Goal: Transaction & Acquisition: Purchase product/service

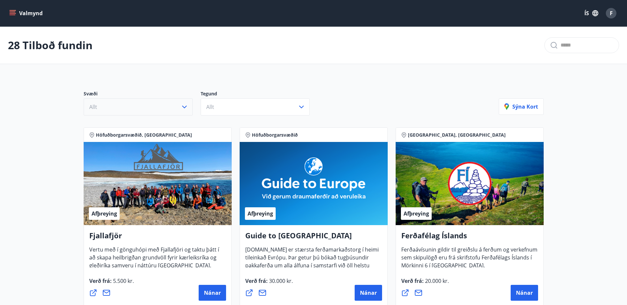
click at [182, 105] on icon "button" at bounding box center [184, 107] width 8 height 8
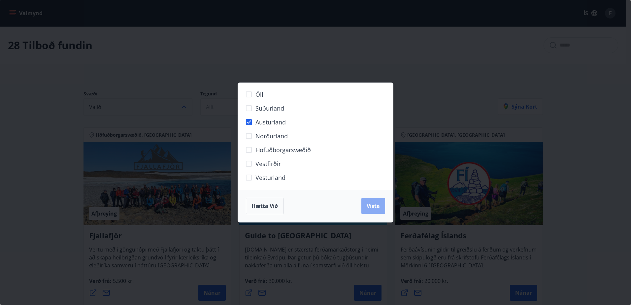
drag, startPoint x: 378, startPoint y: 205, endPoint x: 375, endPoint y: 205, distance: 3.7
click at [377, 205] on span "Vista" at bounding box center [373, 205] width 13 height 7
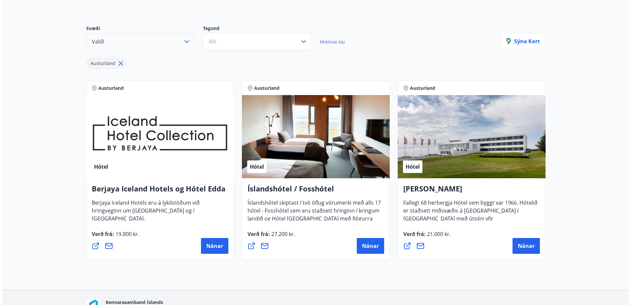
scroll to position [106, 0]
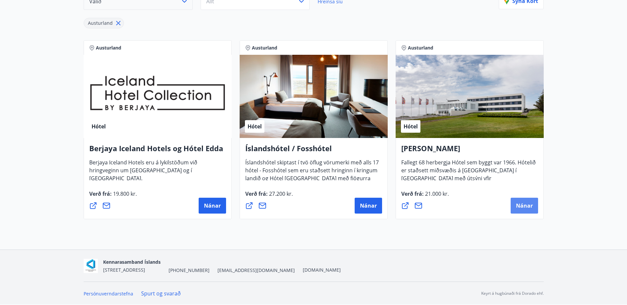
click at [521, 202] on button "Nánar" at bounding box center [523, 206] width 27 height 16
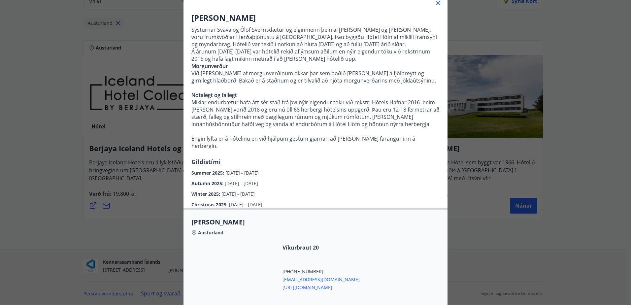
scroll to position [132, 0]
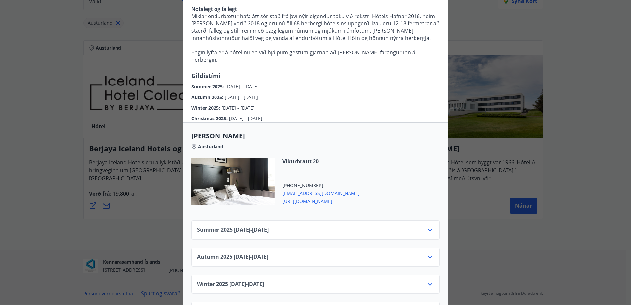
click at [426, 228] on icon at bounding box center [430, 230] width 8 height 8
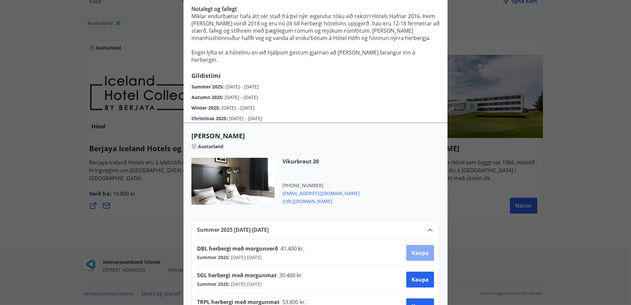
click at [417, 252] on span "Kaupa" at bounding box center [420, 252] width 17 height 7
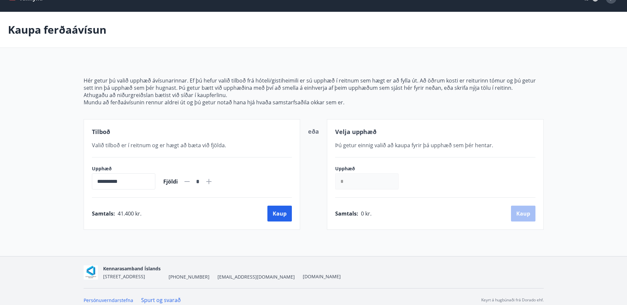
scroll to position [21, 0]
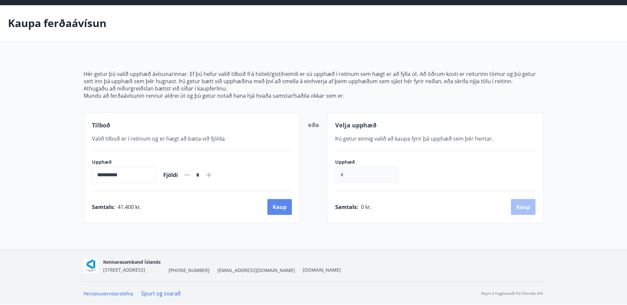
click at [277, 209] on button "Kaup" at bounding box center [279, 207] width 24 height 16
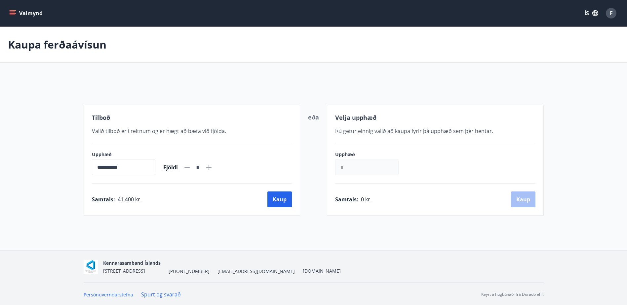
scroll to position [1, 0]
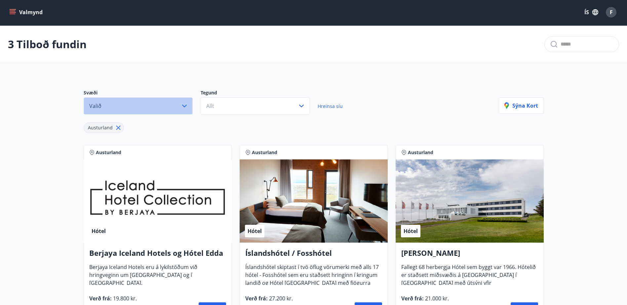
click at [185, 104] on icon "button" at bounding box center [184, 106] width 8 height 8
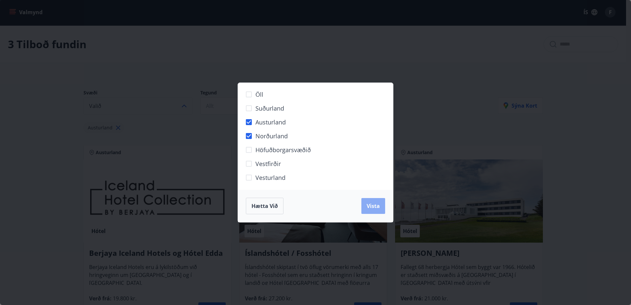
click at [374, 205] on span "Vista" at bounding box center [373, 205] width 13 height 7
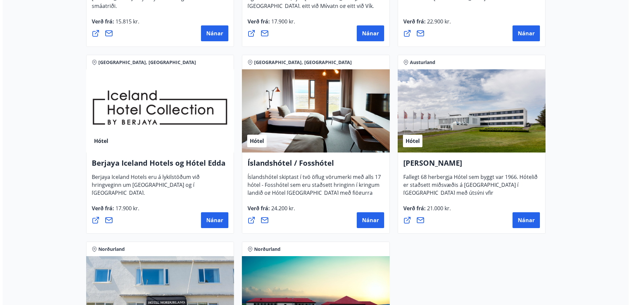
scroll to position [298, 0]
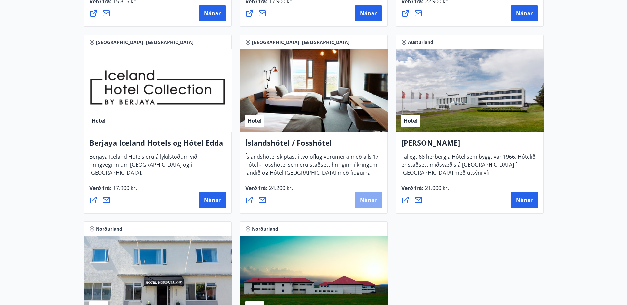
click at [368, 201] on span "Nánar" at bounding box center [368, 200] width 17 height 7
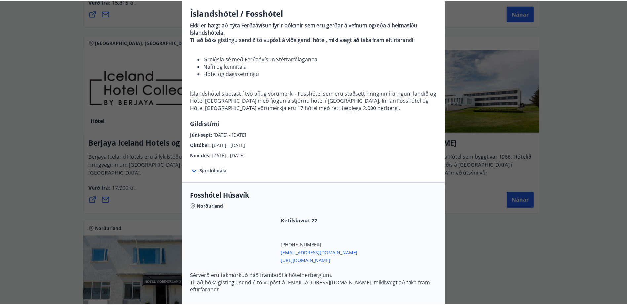
scroll to position [0, 0]
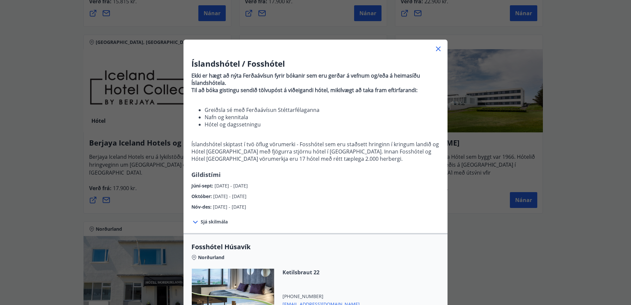
click at [436, 50] on icon at bounding box center [439, 49] width 8 height 8
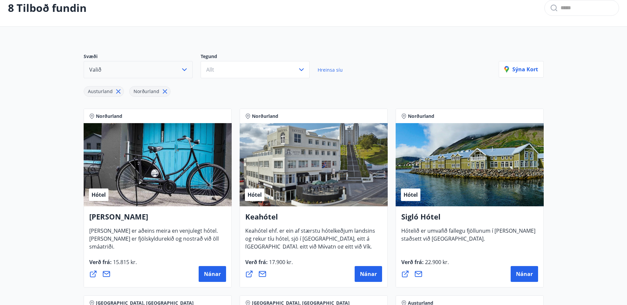
scroll to position [34, 0]
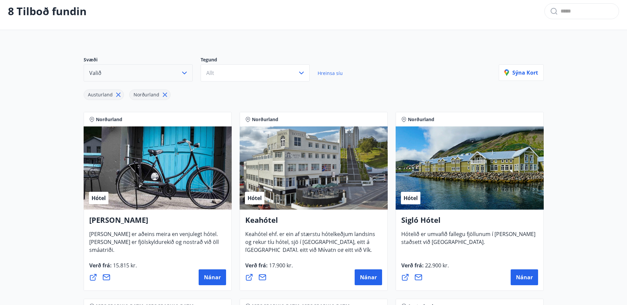
click at [162, 95] on icon at bounding box center [164, 95] width 4 height 4
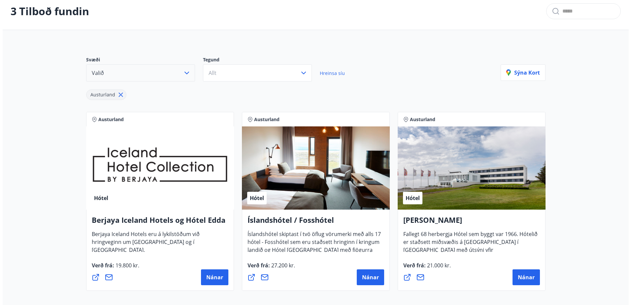
scroll to position [106, 0]
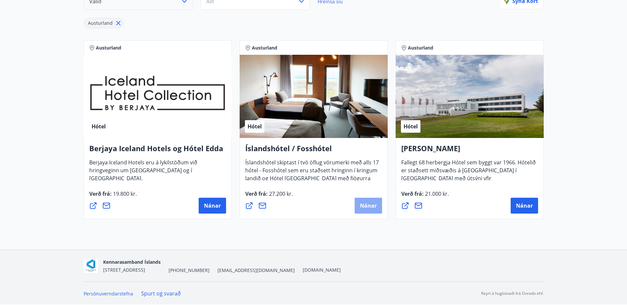
click at [364, 202] on span "Nánar" at bounding box center [368, 205] width 17 height 7
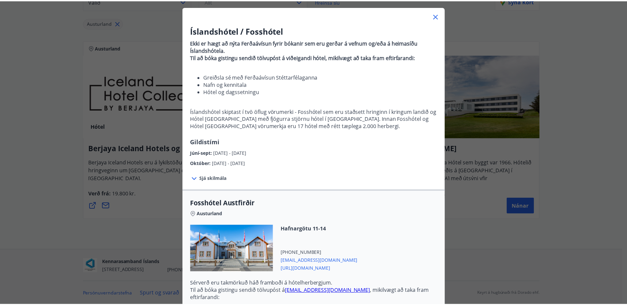
scroll to position [0, 0]
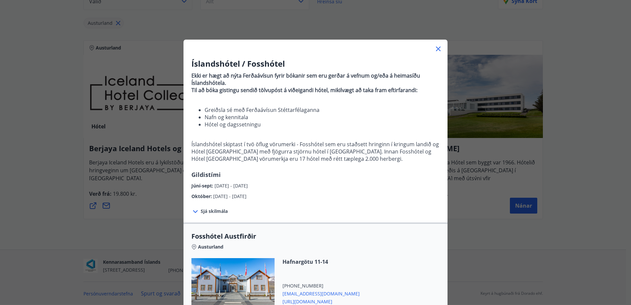
click at [437, 48] on icon at bounding box center [439, 49] width 8 height 8
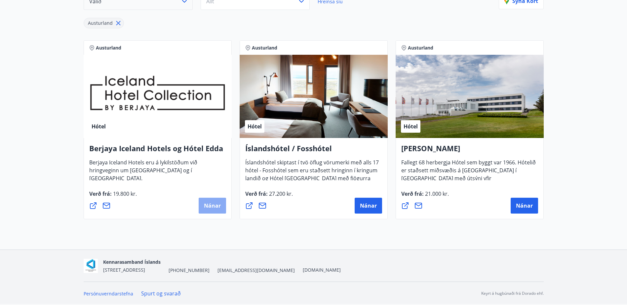
click at [210, 205] on span "Nánar" at bounding box center [212, 205] width 17 height 7
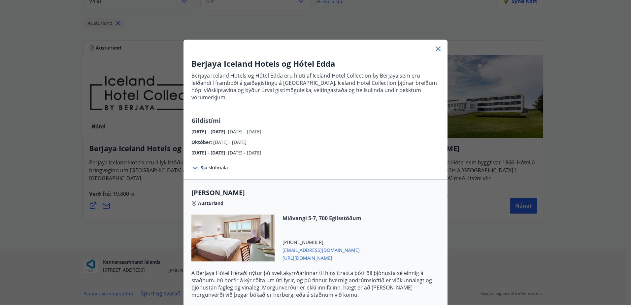
click at [435, 47] on icon at bounding box center [439, 49] width 8 height 8
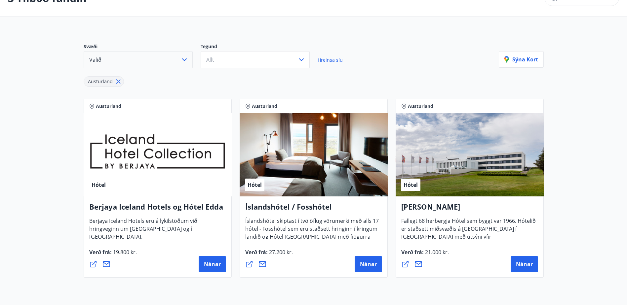
scroll to position [7, 0]
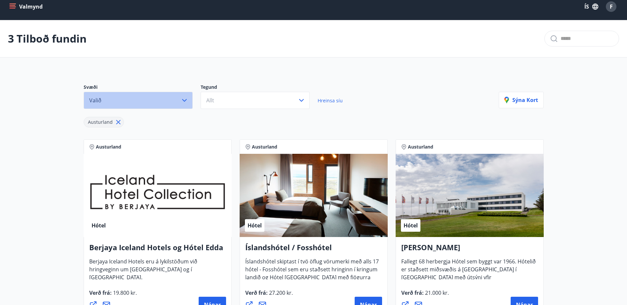
click at [185, 99] on icon "button" at bounding box center [184, 100] width 8 height 8
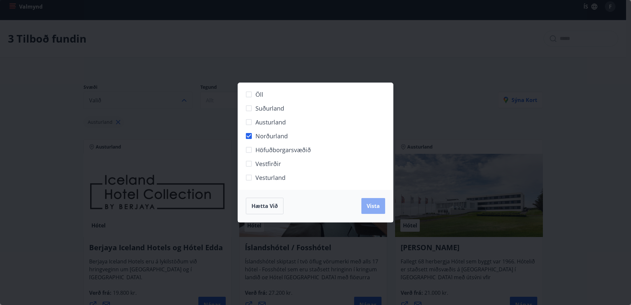
click at [370, 203] on span "Vista" at bounding box center [373, 205] width 13 height 7
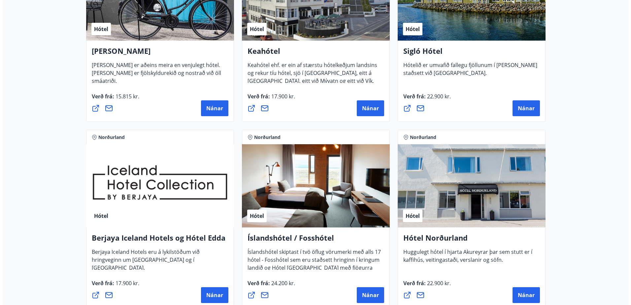
scroll to position [205, 0]
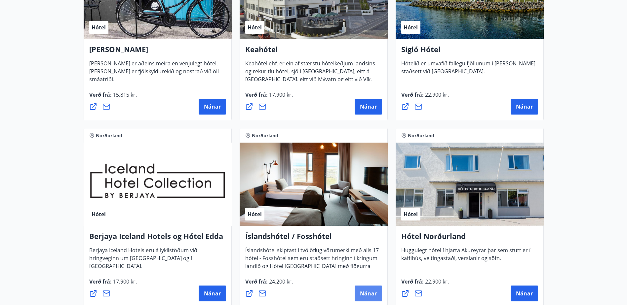
click at [371, 293] on span "Nánar" at bounding box center [368, 293] width 17 height 7
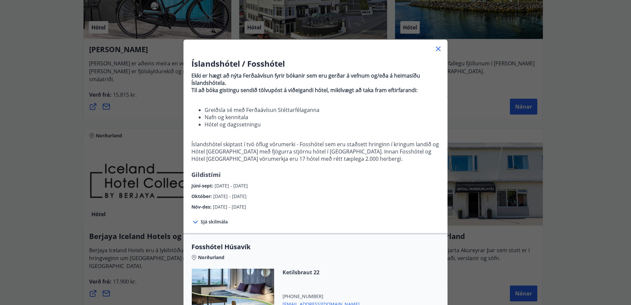
click at [437, 47] on icon at bounding box center [439, 49] width 8 height 8
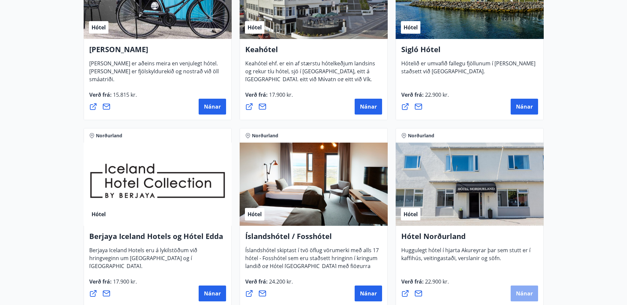
click at [523, 294] on span "Nánar" at bounding box center [524, 293] width 17 height 7
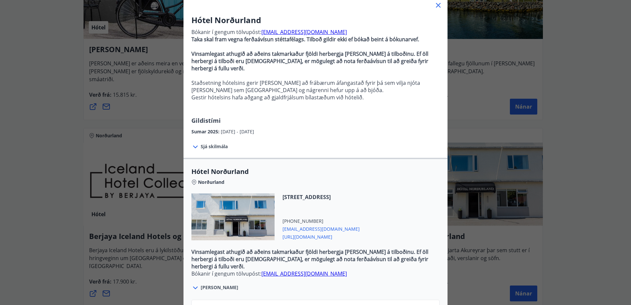
scroll to position [0, 0]
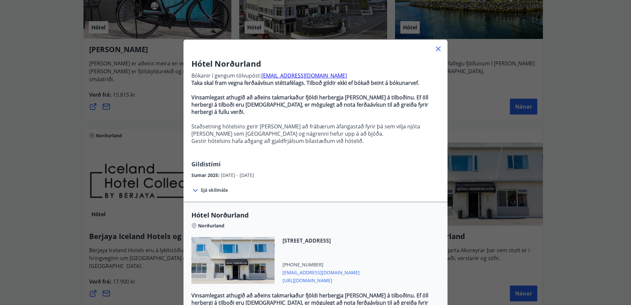
click at [436, 51] on icon at bounding box center [439, 49] width 8 height 8
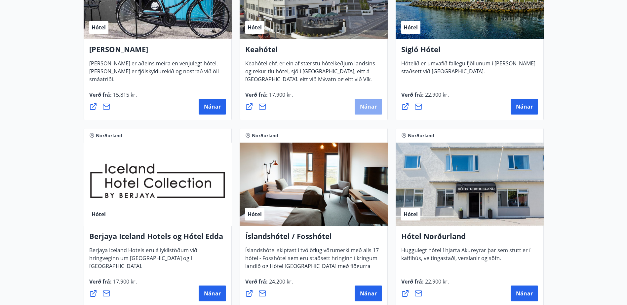
click at [366, 108] on span "Nánar" at bounding box center [368, 106] width 17 height 7
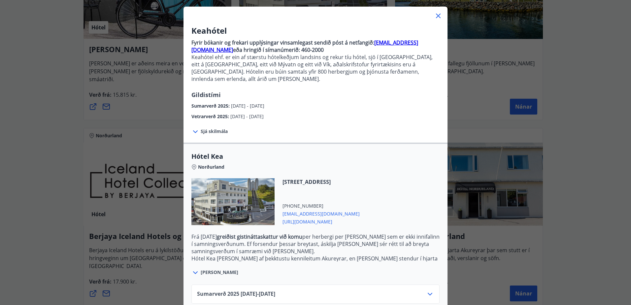
scroll to position [64, 0]
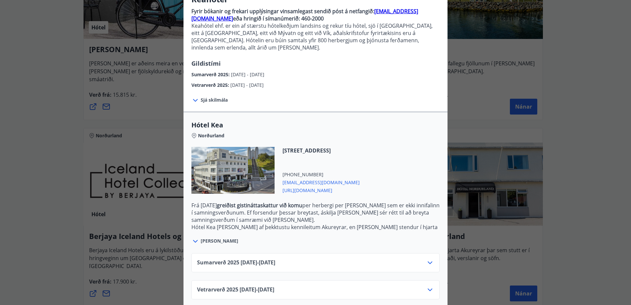
click at [426, 259] on icon at bounding box center [430, 263] width 8 height 8
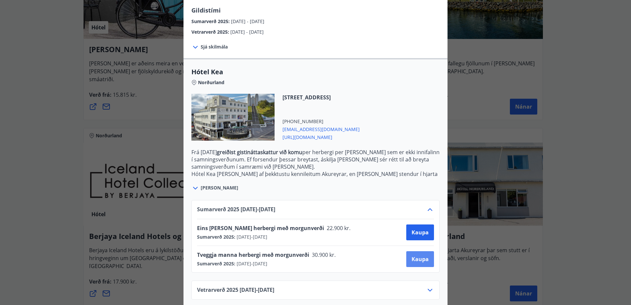
scroll to position [118, 0]
click at [417, 255] on span "Kaupa" at bounding box center [420, 258] width 17 height 7
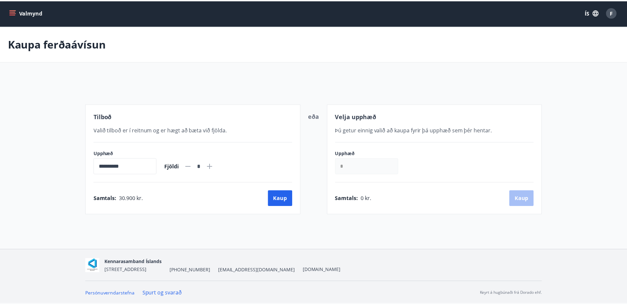
scroll to position [1, 0]
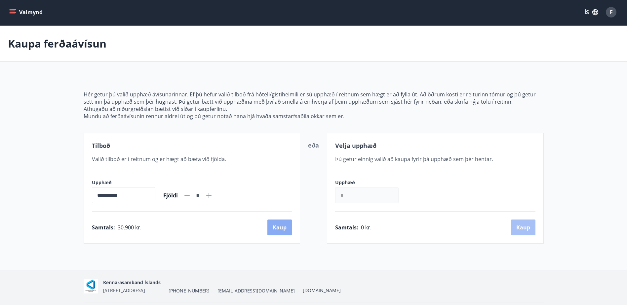
click at [279, 227] on button "Kaup" at bounding box center [279, 228] width 24 height 16
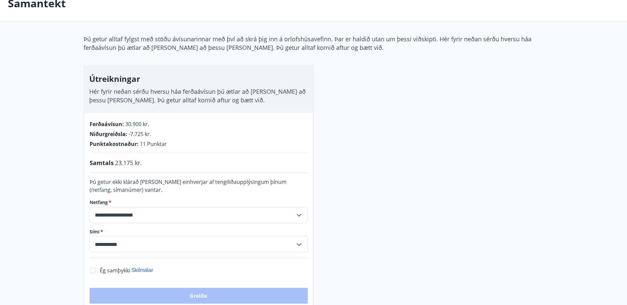
scroll to position [34, 0]
